Goal: Task Accomplishment & Management: Manage account settings

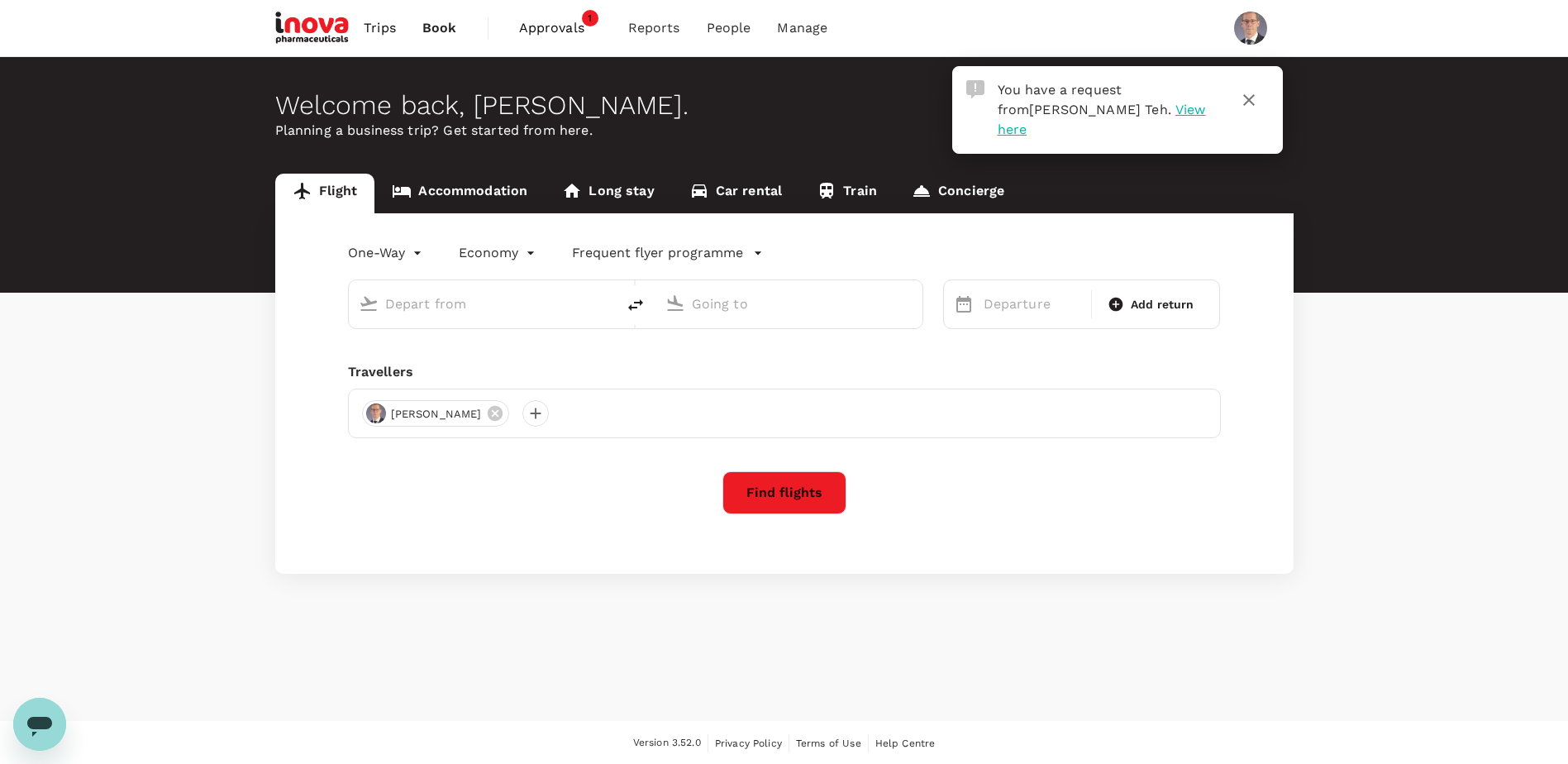
type input "Singapore Changi (SIN)"
type input "Narita Intl (NRT)"
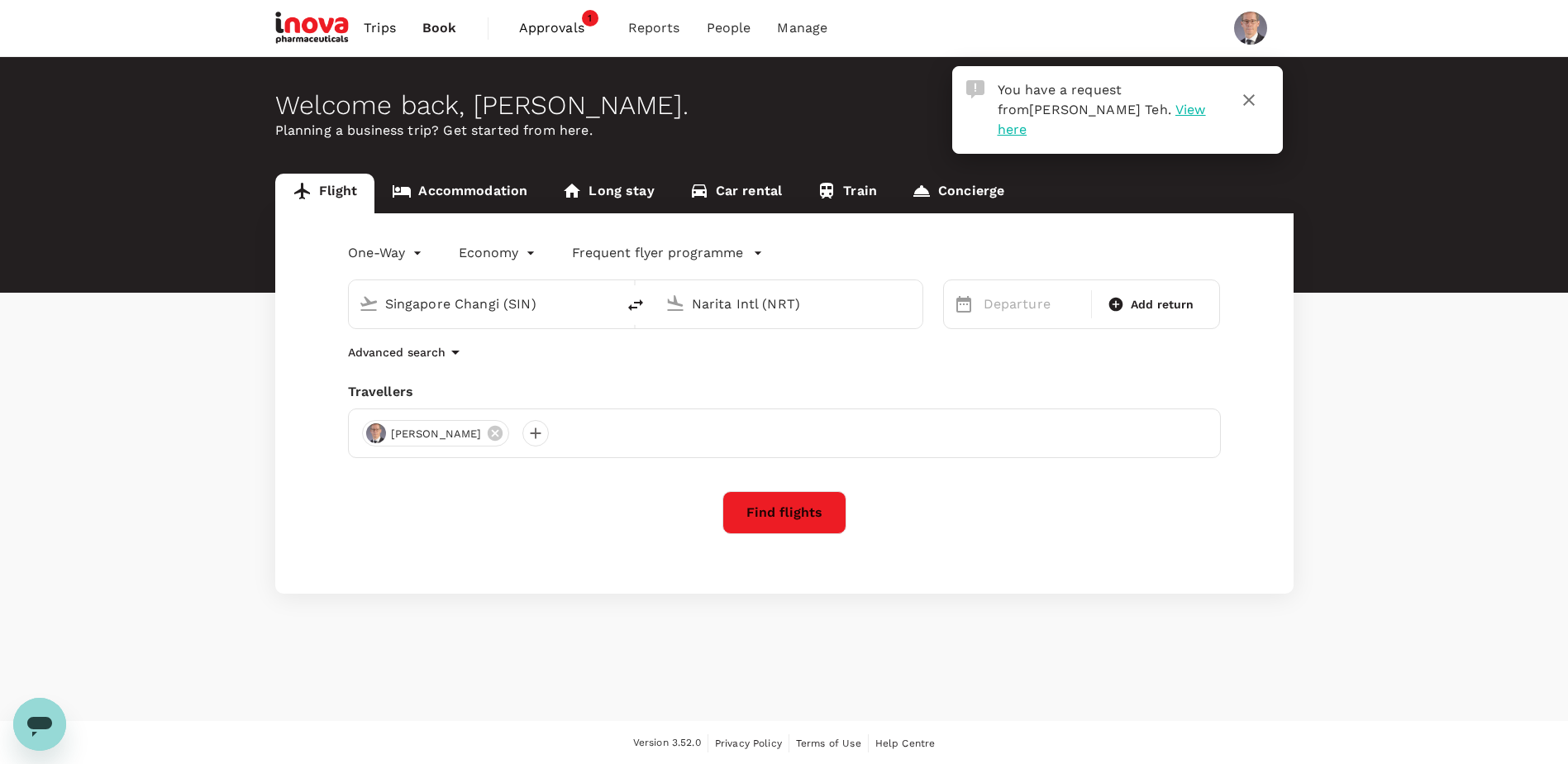
click at [1083, 102] on span "View here" at bounding box center [1102, 119] width 208 height 36
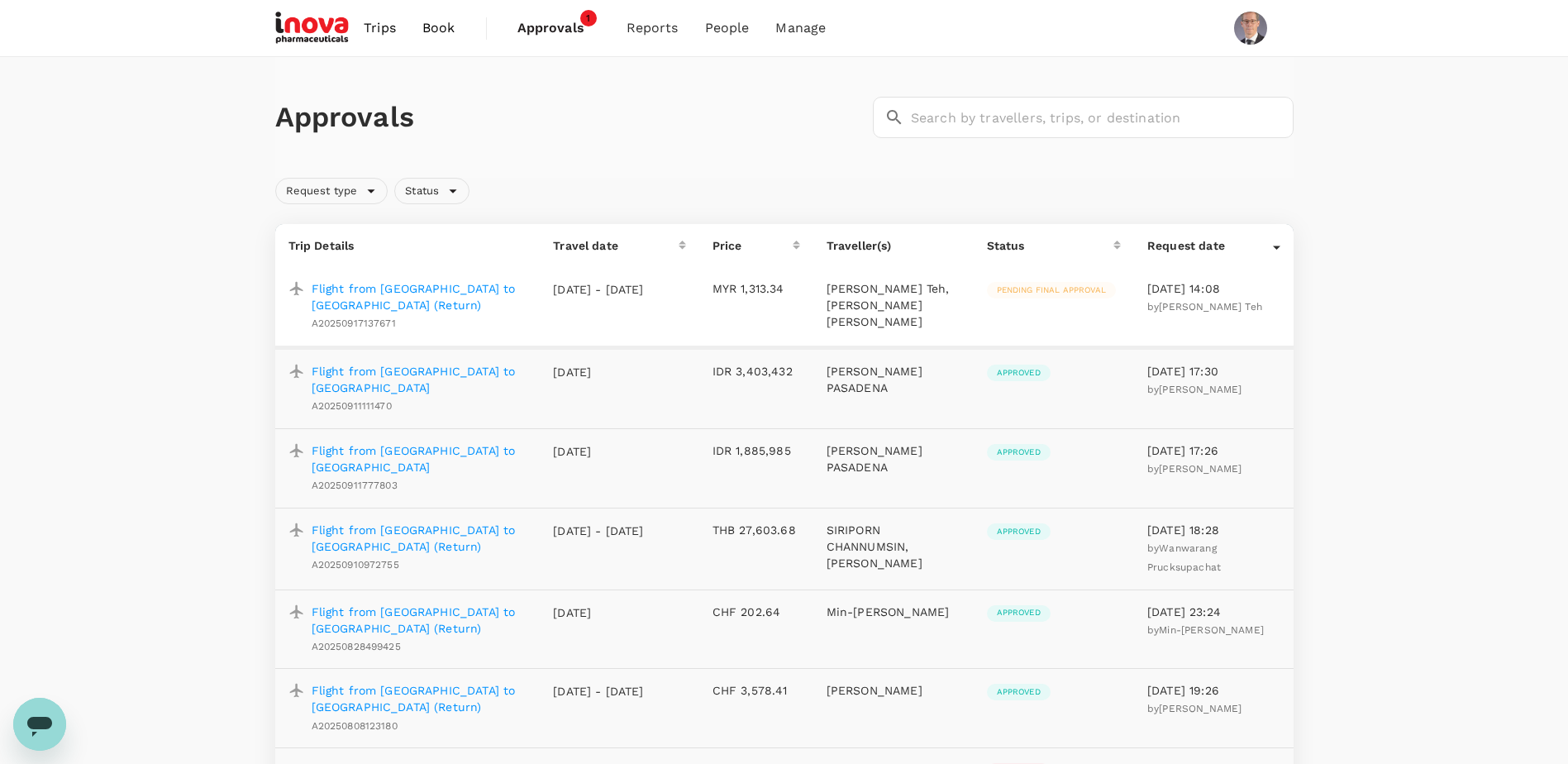
click at [1068, 292] on span "Pending final approval" at bounding box center [1051, 290] width 129 height 12
click at [453, 288] on p "Flight from [GEOGRAPHIC_DATA] to [GEOGRAPHIC_DATA] (Return)" at bounding box center [419, 297] width 216 height 33
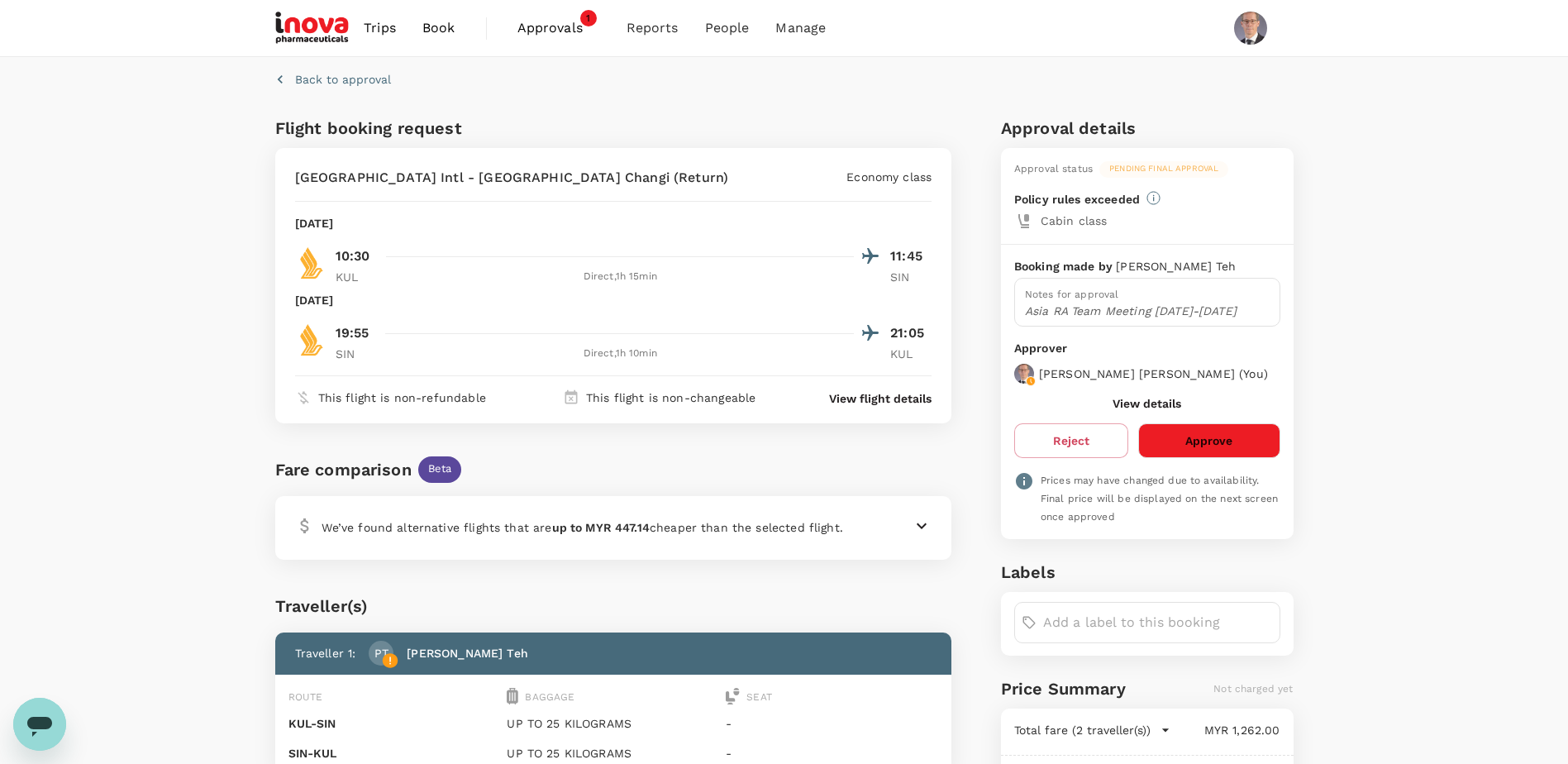
click at [1224, 430] on button "Approve" at bounding box center [1208, 441] width 141 height 35
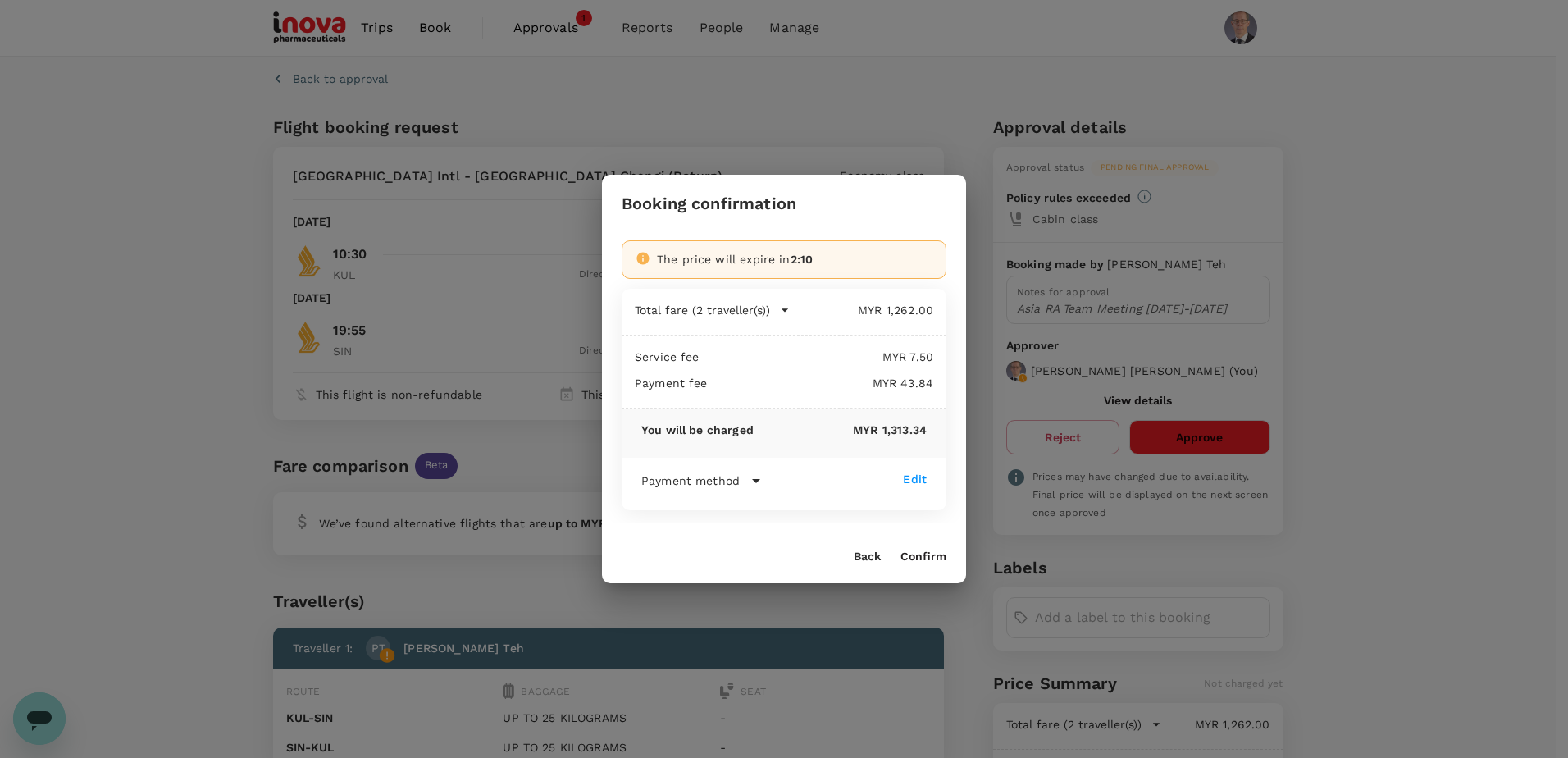
click at [923, 558] on button "Confirm" at bounding box center [923, 557] width 46 height 13
